Goal: Find contact information: Find contact information

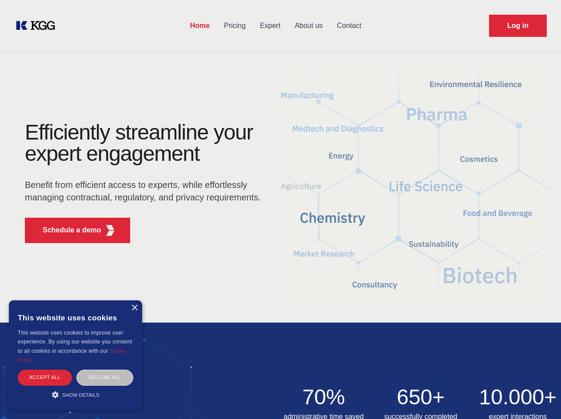
click at [280, 209] on div "Efficiently streamline your expert engagement Benefit from efficient access to …" at bounding box center [146, 186] width 270 height 128
click at [67, 230] on p "Schedule a demo" at bounding box center [72, 230] width 59 height 11
click at [134, 308] on div "× This website uses cookies This website uses cookies to improve user experienc…" at bounding box center [75, 355] width 133 height 110
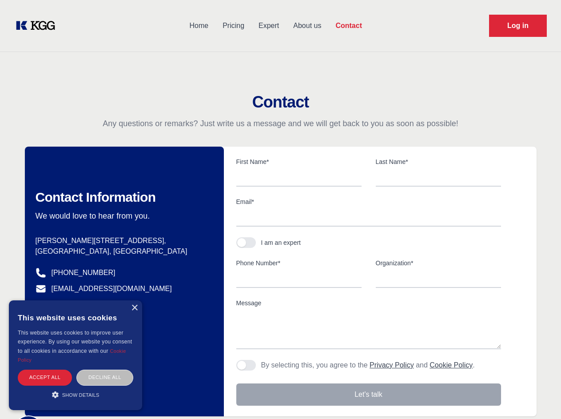
click at [45, 377] on div "Accept all" at bounding box center [45, 378] width 54 height 16
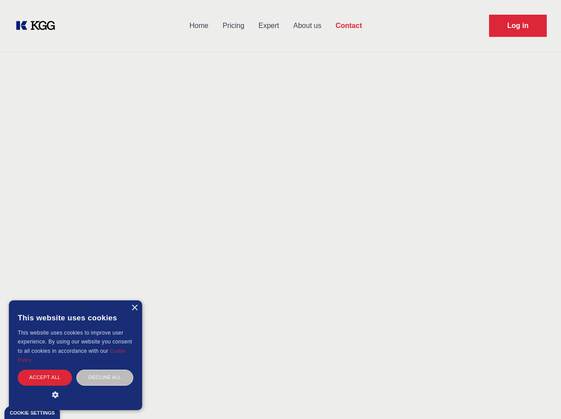
click at [105, 377] on div "Decline all" at bounding box center [104, 378] width 57 height 16
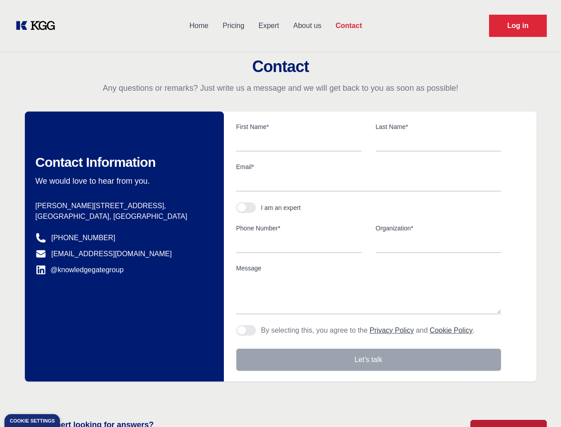
click at [76, 395] on main "Contact Any questions or remarks? Just write us a message and we will get back …" at bounding box center [280, 231] width 561 height 463
